Goal: Book appointment/travel/reservation

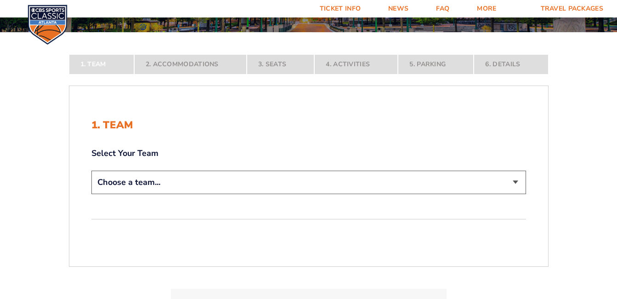
scroll to position [138, 0]
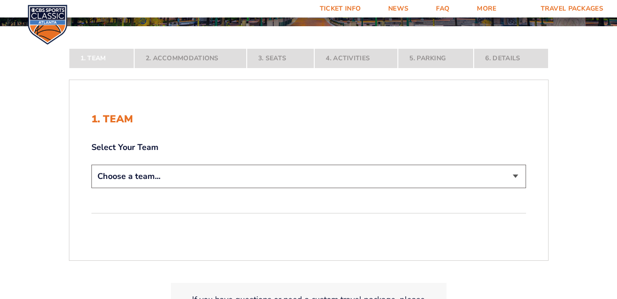
click at [186, 174] on select "Choose a team... [US_STATE] Wildcats [US_STATE] State Buckeyes [US_STATE] Tar H…" at bounding box center [308, 176] width 435 height 23
select select "12956"
click at [91, 188] on select "Choose a team... [US_STATE] Wildcats [US_STATE] State Buckeyes [US_STATE] Tar H…" at bounding box center [308, 176] width 435 height 23
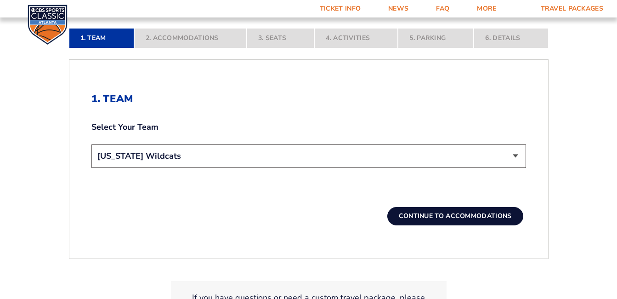
scroll to position [230, 0]
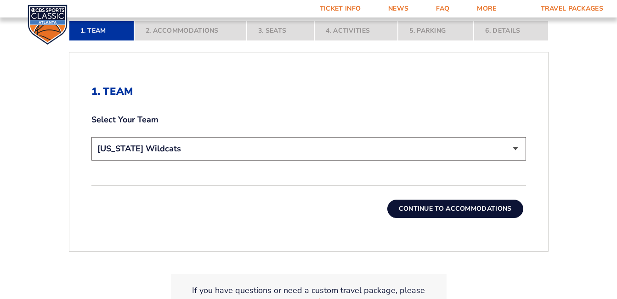
click at [432, 214] on button "Continue To Accommodations" at bounding box center [455, 208] width 136 height 18
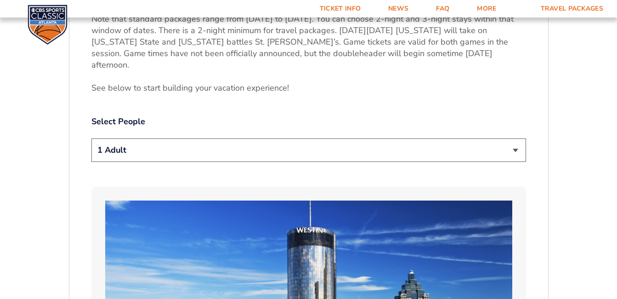
scroll to position [463, 0]
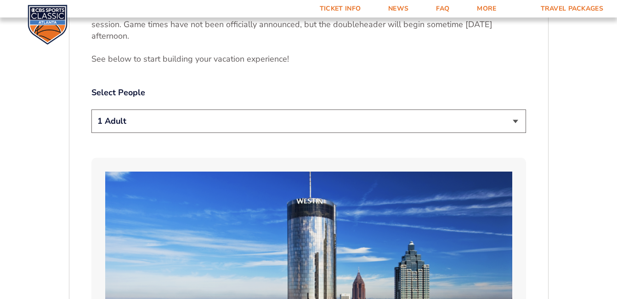
click at [210, 114] on select "1 Adult 2 Adults 3 Adults 4 Adults 2 Adults + 1 Child 2 Adults + 2 Children 2 A…" at bounding box center [308, 120] width 435 height 23
select select "2 Adults + 2 Children"
click at [91, 109] on select "1 Adult 2 Adults 3 Adults 4 Adults 2 Adults + 1 Child 2 Adults + 2 Children 2 A…" at bounding box center [308, 120] width 435 height 23
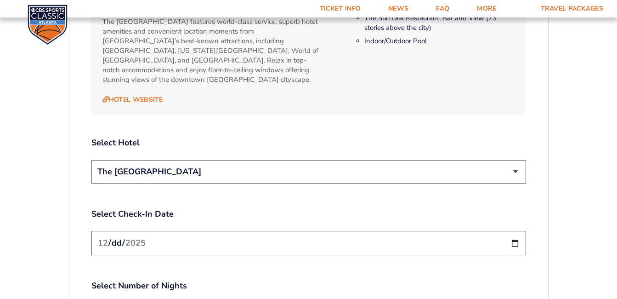
scroll to position [1014, 0]
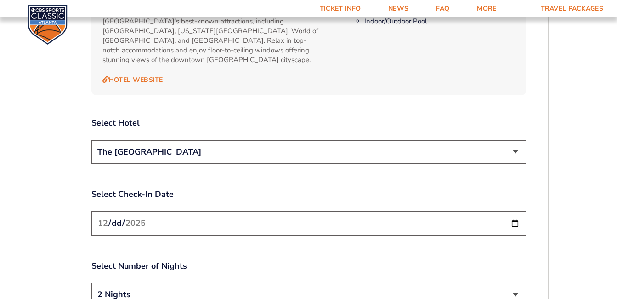
click at [256, 140] on select "The [GEOGRAPHIC_DATA]" at bounding box center [308, 151] width 435 height 23
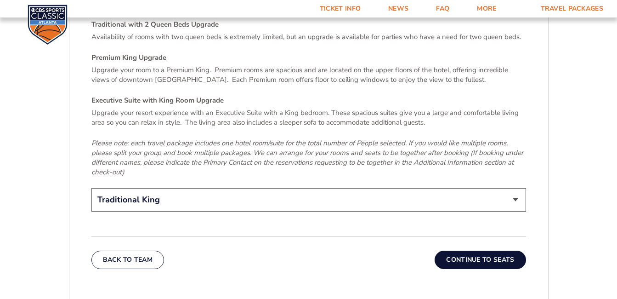
scroll to position [1428, 0]
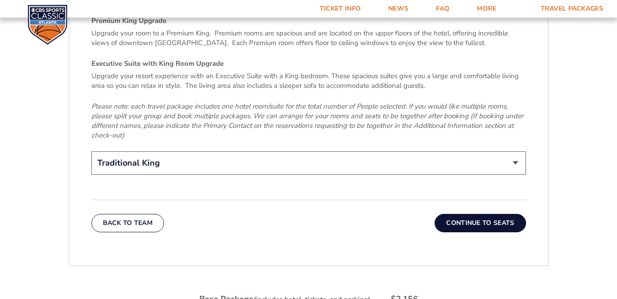
click at [254, 151] on select "Traditional King Traditional with 2 Queen Beds Upgrade (+$45 per night) Premium…" at bounding box center [308, 162] width 435 height 23
select select "Traditional with 2 Queen Beds Upgrade"
click at [91, 151] on select "Traditional King Traditional with 2 Queen Beds Upgrade (+$45 per night) Premium…" at bounding box center [308, 162] width 435 height 23
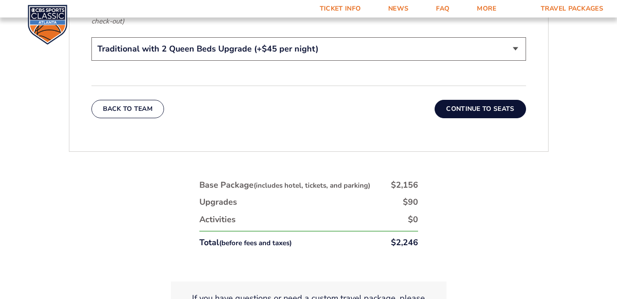
scroll to position [1566, 0]
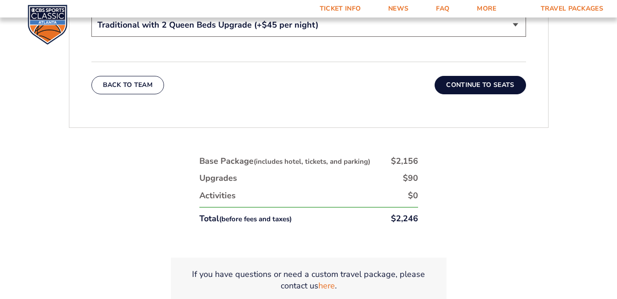
click at [477, 76] on button "Continue To Seats" at bounding box center [480, 85] width 91 height 18
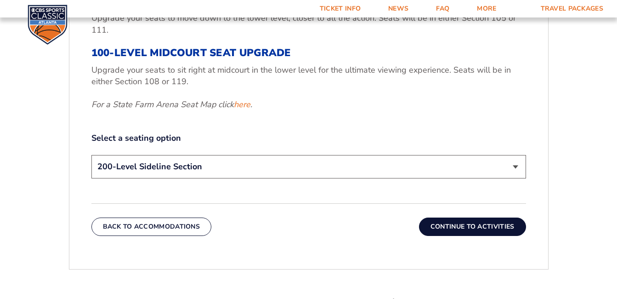
scroll to position [417, 0]
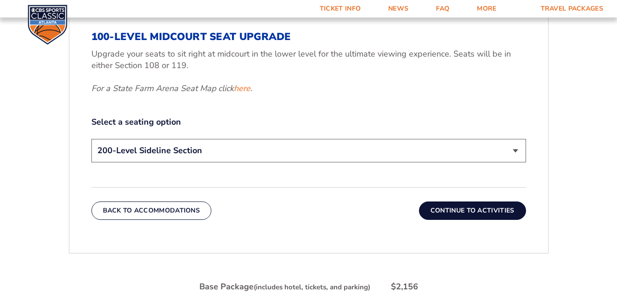
click at [245, 146] on select "200-Level Sideline Section 100-Level Corner Seat Upgrade (+$120 per person) 100…" at bounding box center [308, 150] width 435 height 23
select select "100-Level Corner Seat Upgrade"
click at [91, 139] on select "200-Level Sideline Section 100-Level Corner Seat Upgrade (+$120 per person) 100…" at bounding box center [308, 150] width 435 height 23
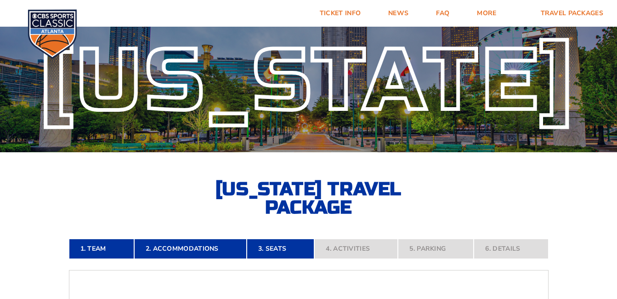
scroll to position [0, 0]
